Goal: Transaction & Acquisition: Purchase product/service

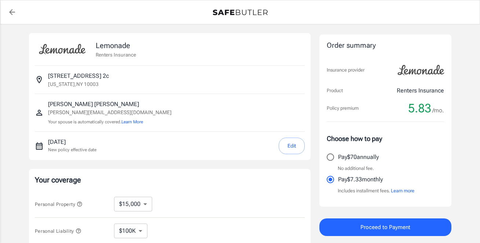
select select "15000"
select select "500"
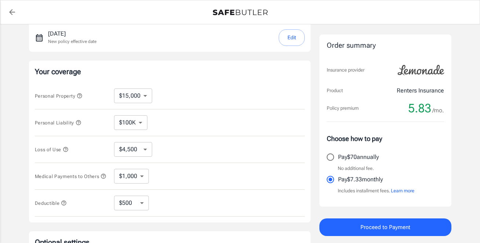
scroll to position [99, 0]
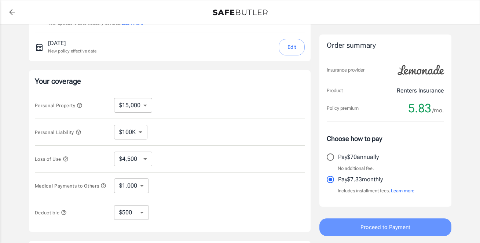
click at [398, 227] on span "Proceed to Payment" at bounding box center [385, 227] width 50 height 10
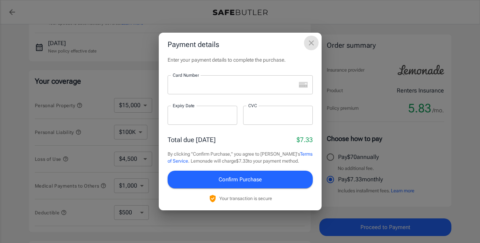
click at [310, 43] on icon "close" at bounding box center [310, 42] width 5 height 5
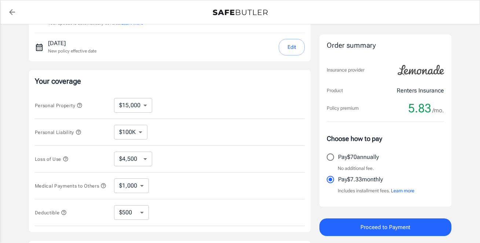
click at [331, 156] on input "Pay $70 annually" at bounding box center [329, 156] width 15 height 15
radio input "true"
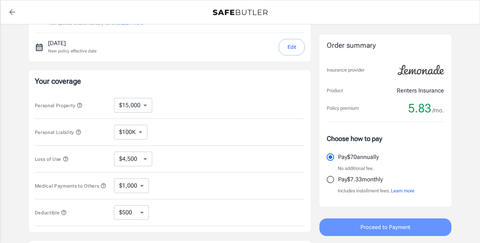
click at [373, 223] on span "Proceed to Payment" at bounding box center [385, 227] width 50 height 10
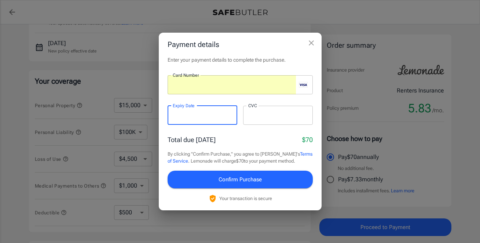
click at [277, 122] on div at bounding box center [278, 115] width 70 height 19
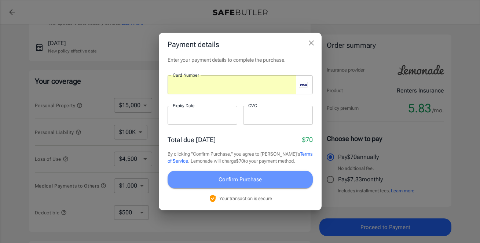
click at [255, 177] on span "Confirm Purchase" at bounding box center [239, 179] width 43 height 10
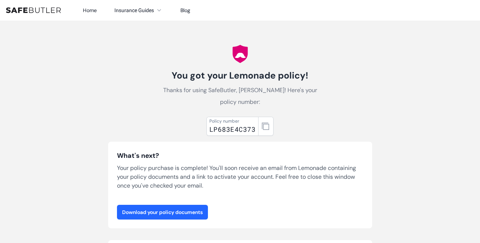
click at [140, 212] on link "Download your policy documents" at bounding box center [162, 211] width 91 height 15
